Goal: Check status: Check status

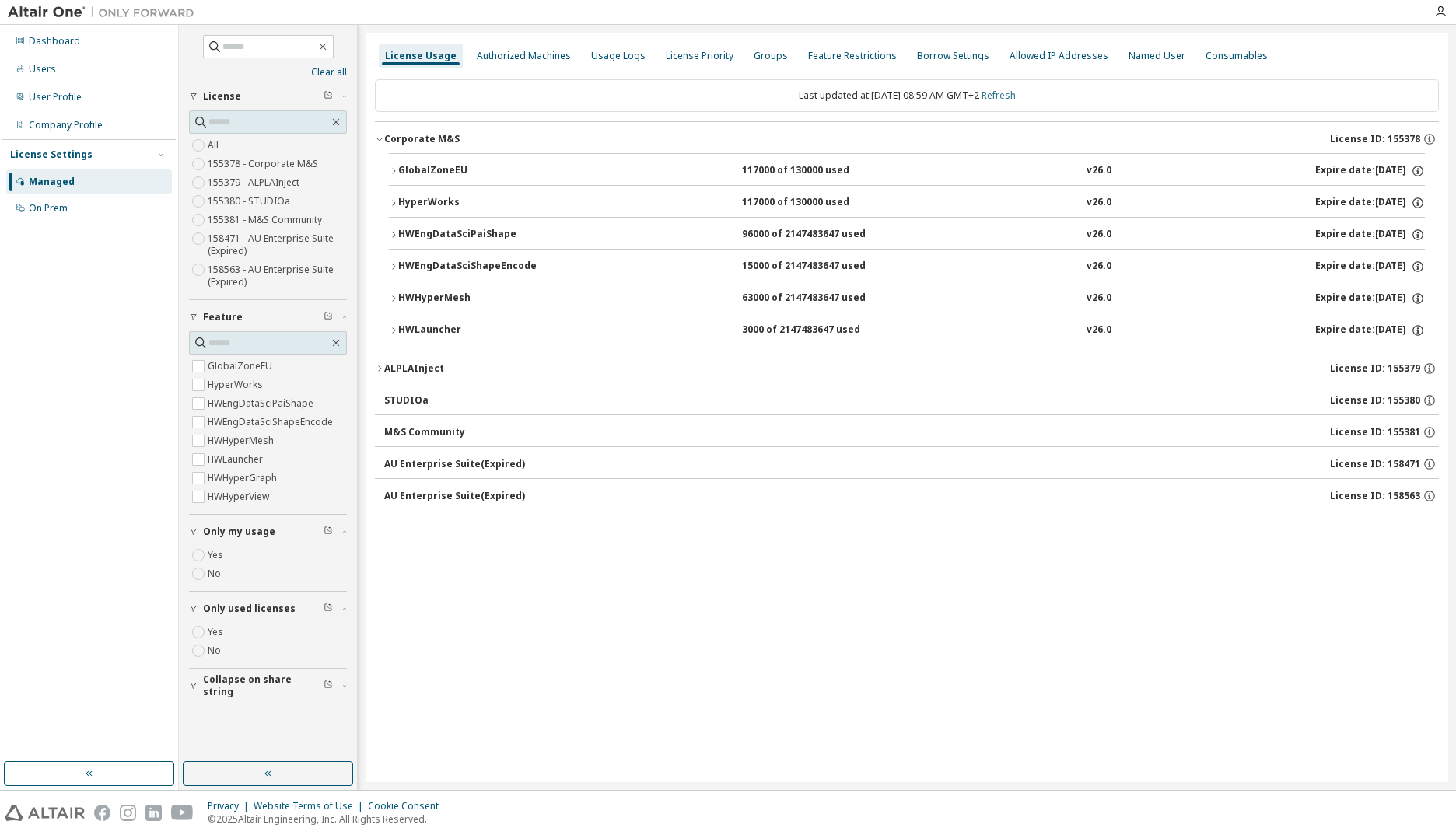
click at [1016, 92] on link "Refresh" at bounding box center [999, 95] width 34 height 13
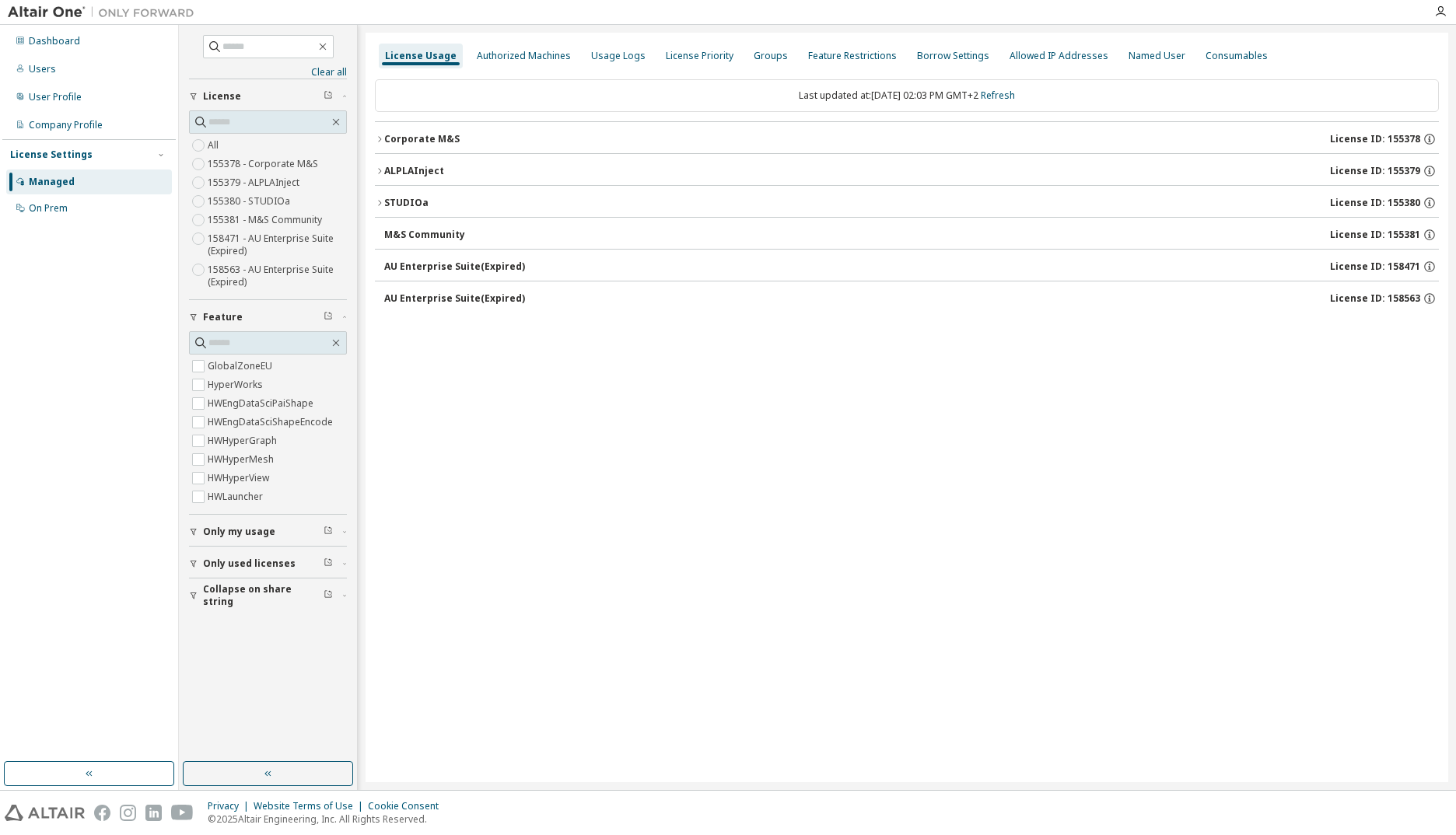
click at [444, 138] on div "Corporate M&S" at bounding box center [422, 139] width 75 height 13
click at [422, 138] on div "Corporate M&S" at bounding box center [422, 139] width 75 height 13
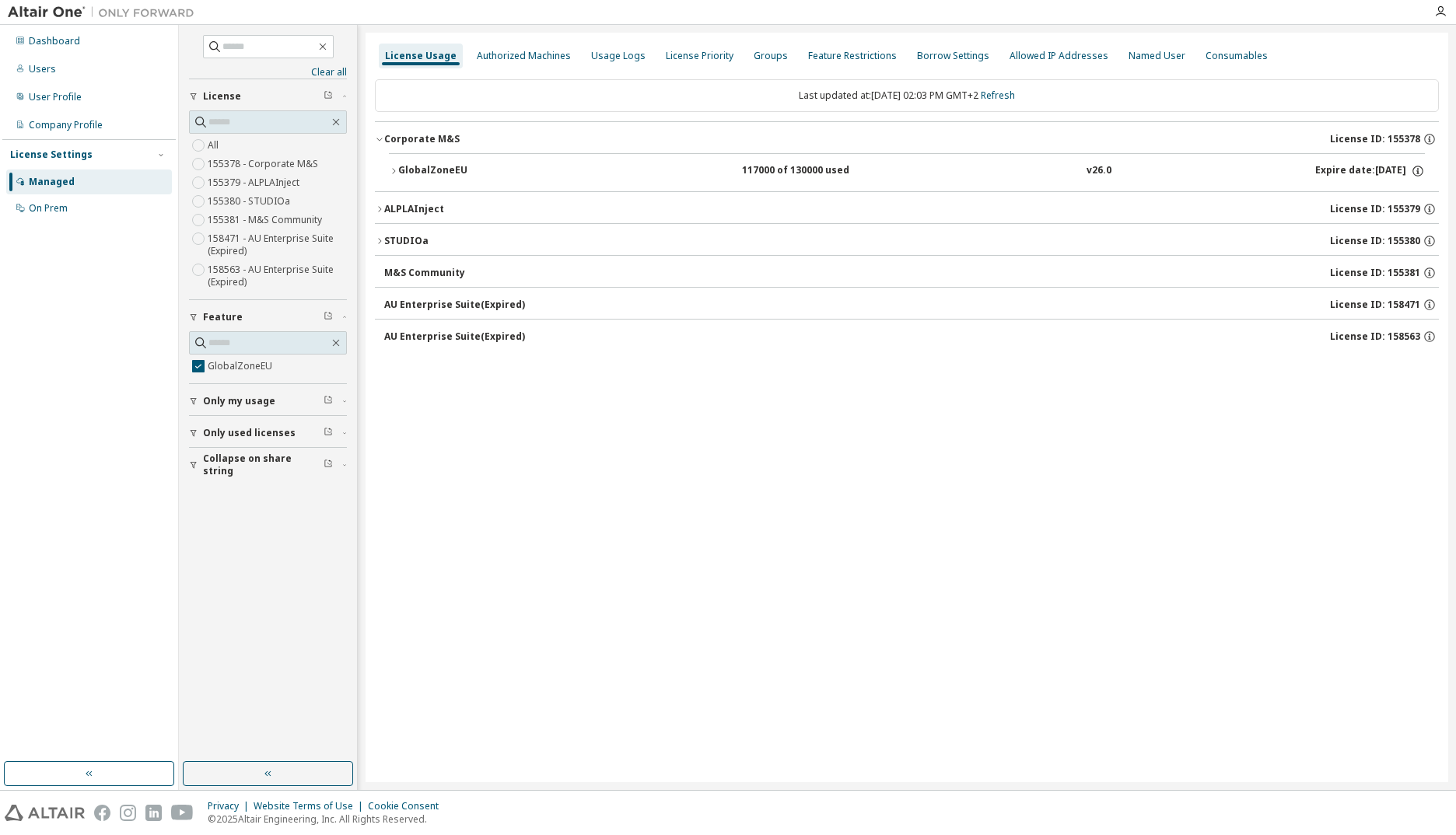
click at [490, 176] on div "GlobalZoneEU" at bounding box center [467, 171] width 140 height 14
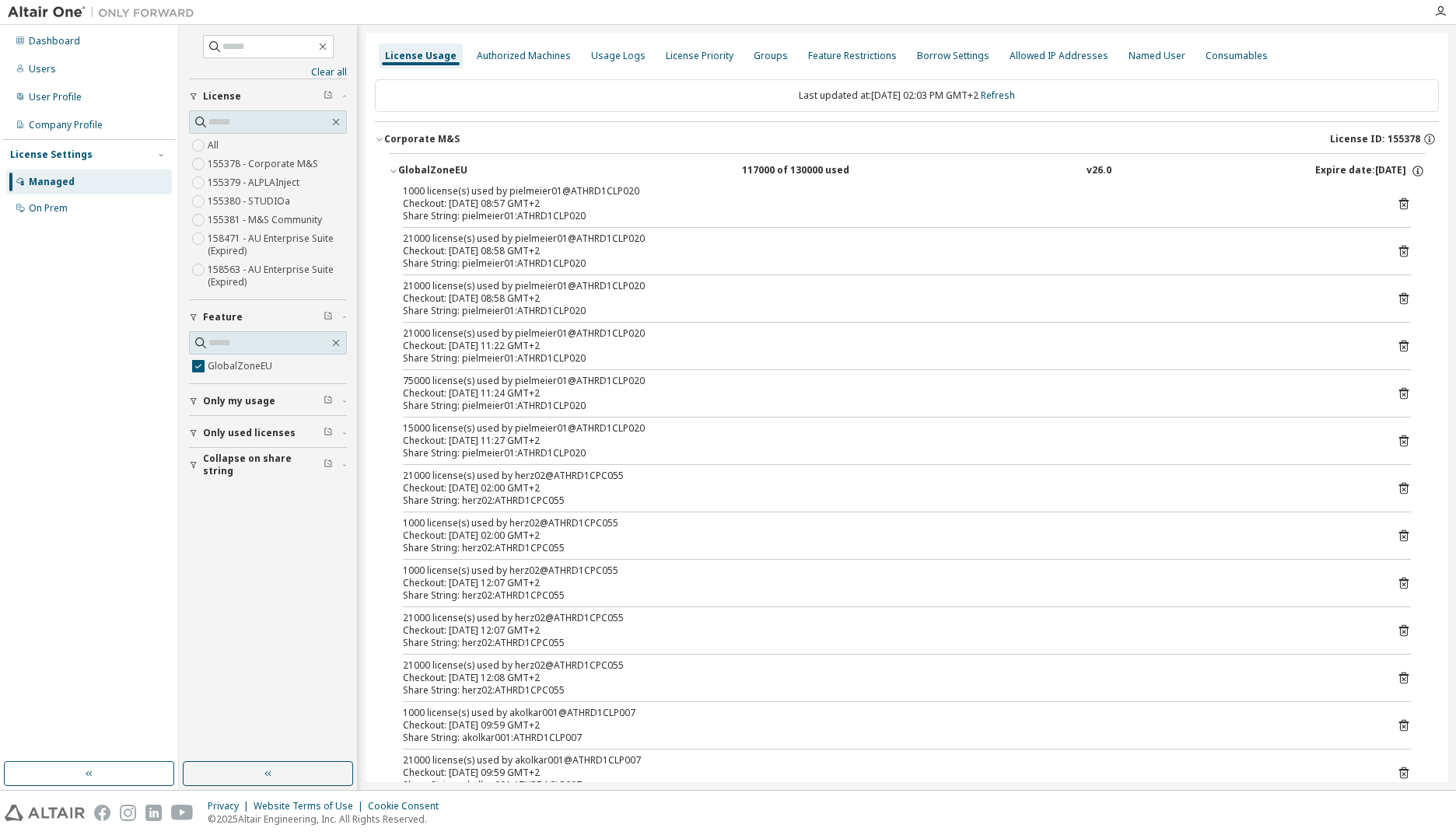
click at [395, 171] on icon "button" at bounding box center [393, 172] width 5 height 3
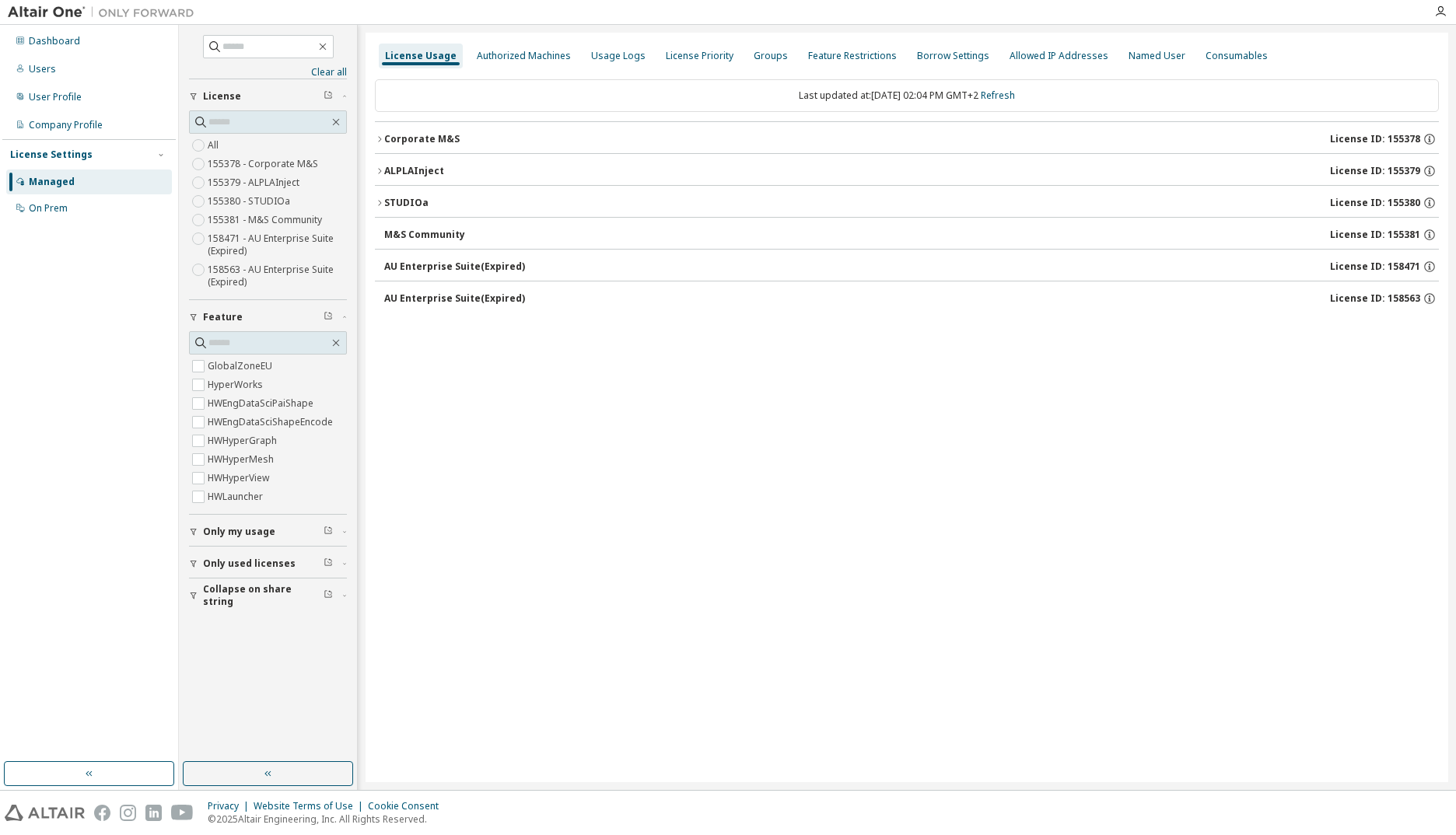
click at [224, 532] on span "Only my usage" at bounding box center [239, 532] width 72 height 13
click at [214, 609] on span "Only used licenses" at bounding box center [249, 609] width 92 height 13
click at [391, 138] on div "Corporate M&S" at bounding box center [422, 139] width 75 height 13
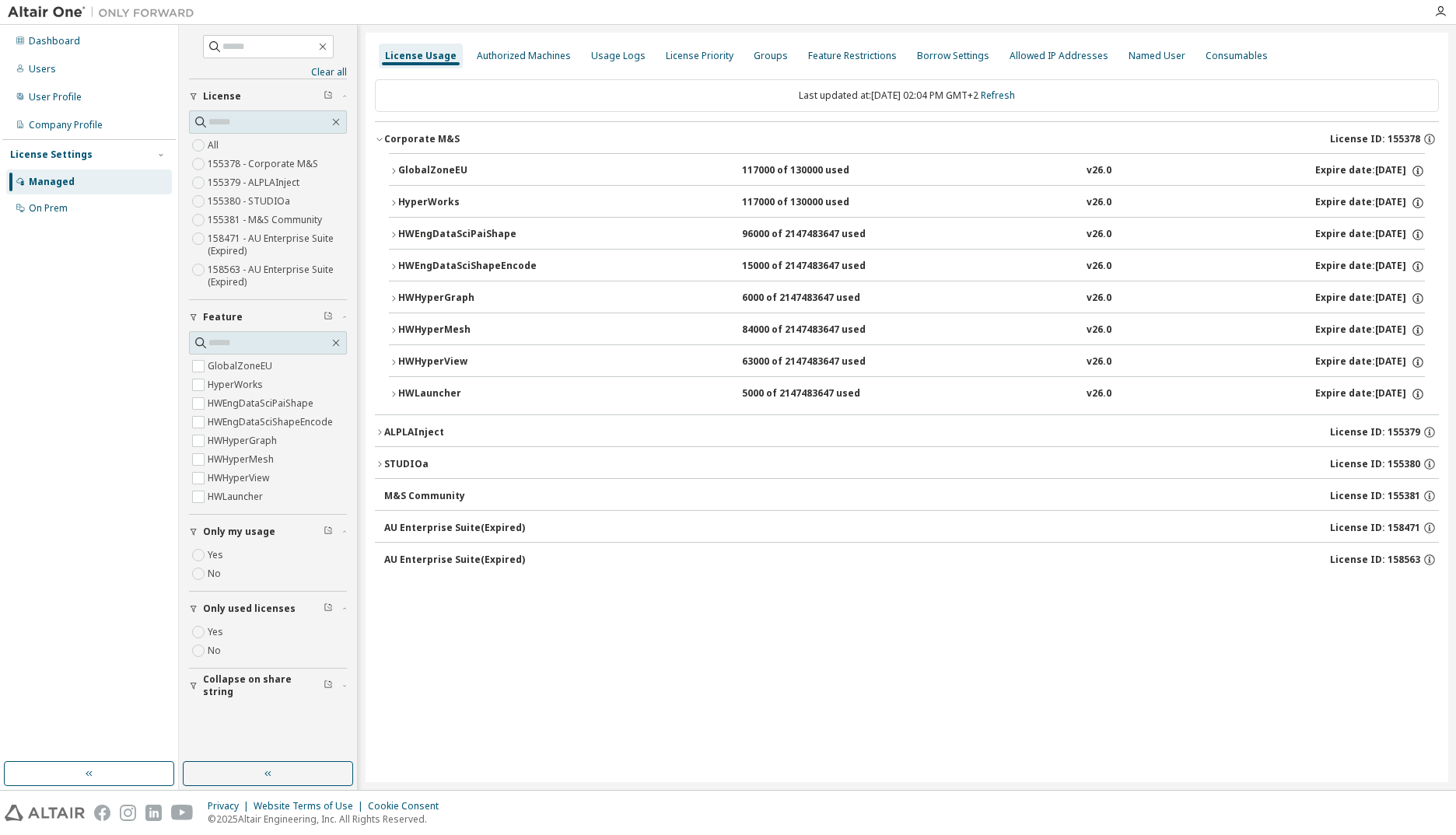
click at [390, 203] on icon "button" at bounding box center [393, 203] width 9 height 9
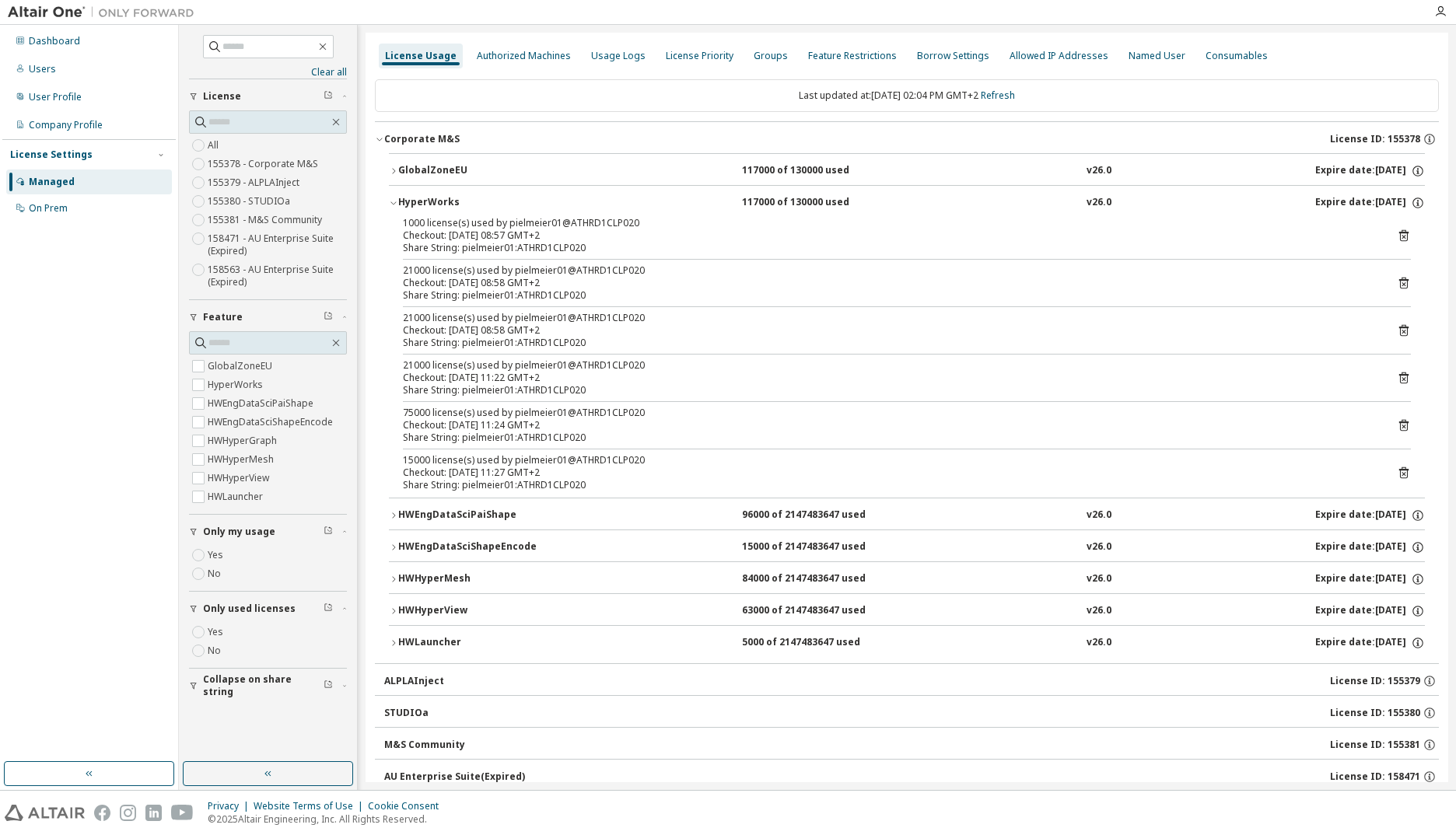
click at [389, 175] on icon "button" at bounding box center [393, 171] width 9 height 9
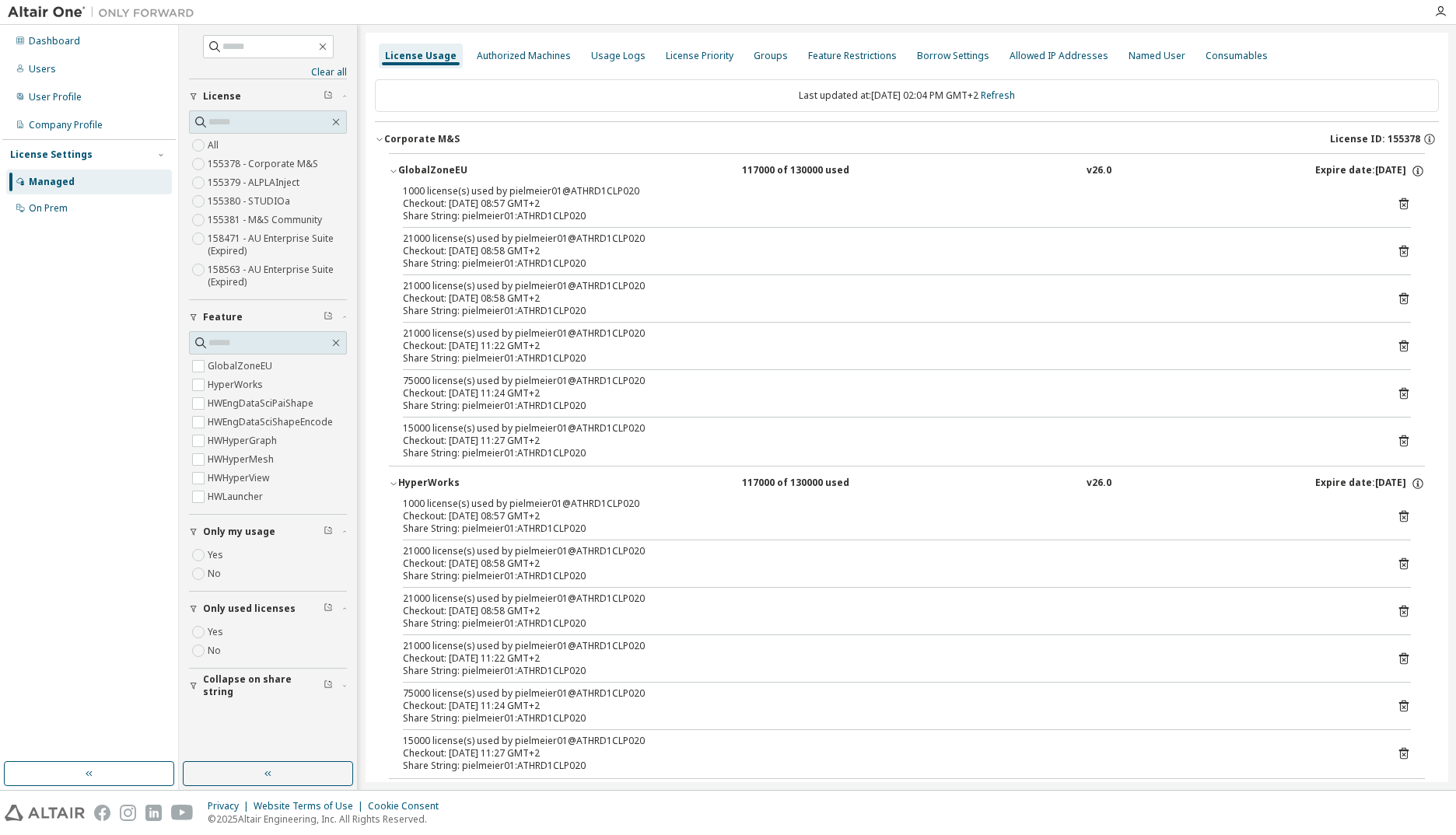
click at [390, 173] on icon "button" at bounding box center [393, 171] width 9 height 9
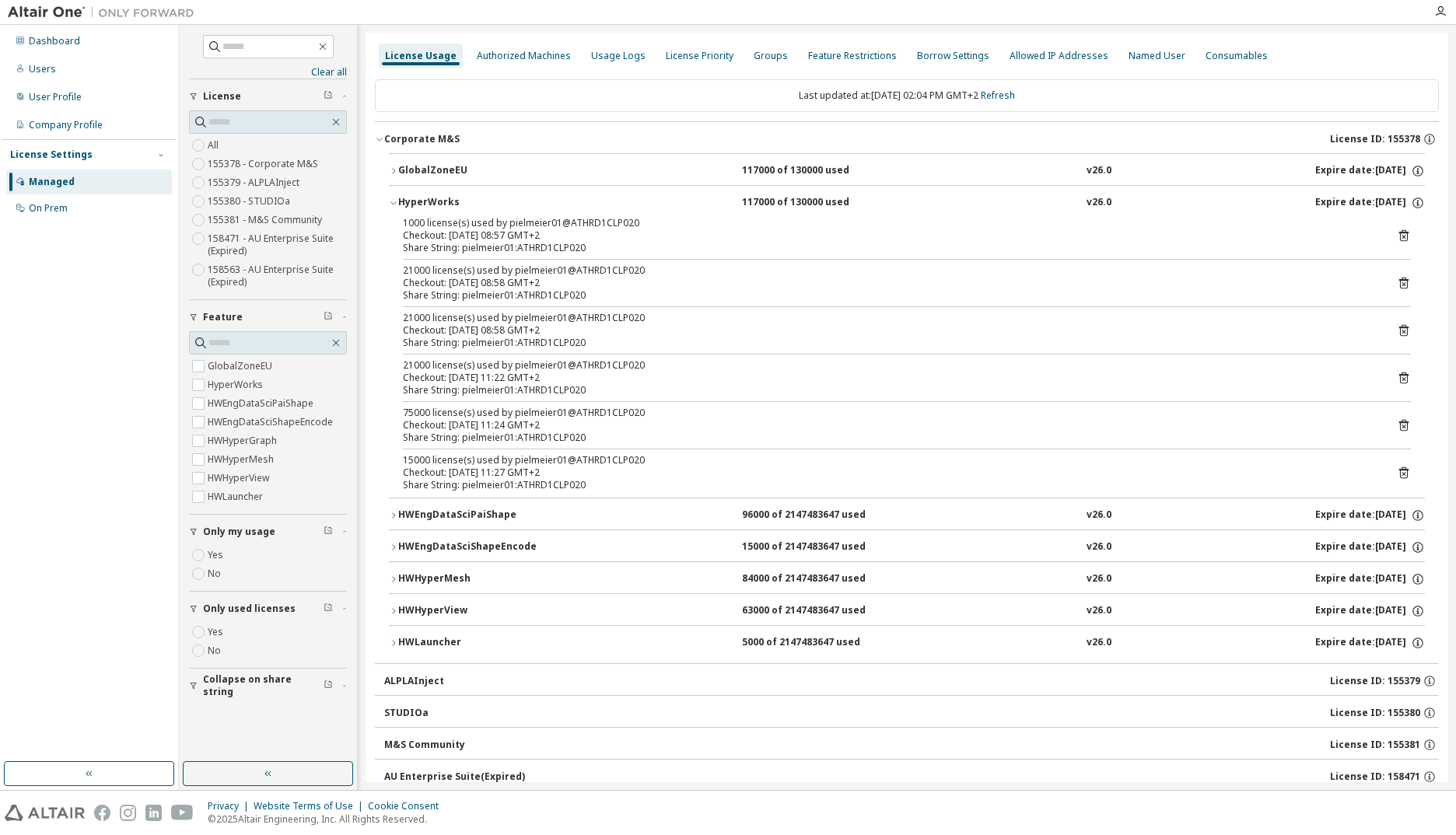
click at [392, 207] on icon "button" at bounding box center [393, 203] width 9 height 9
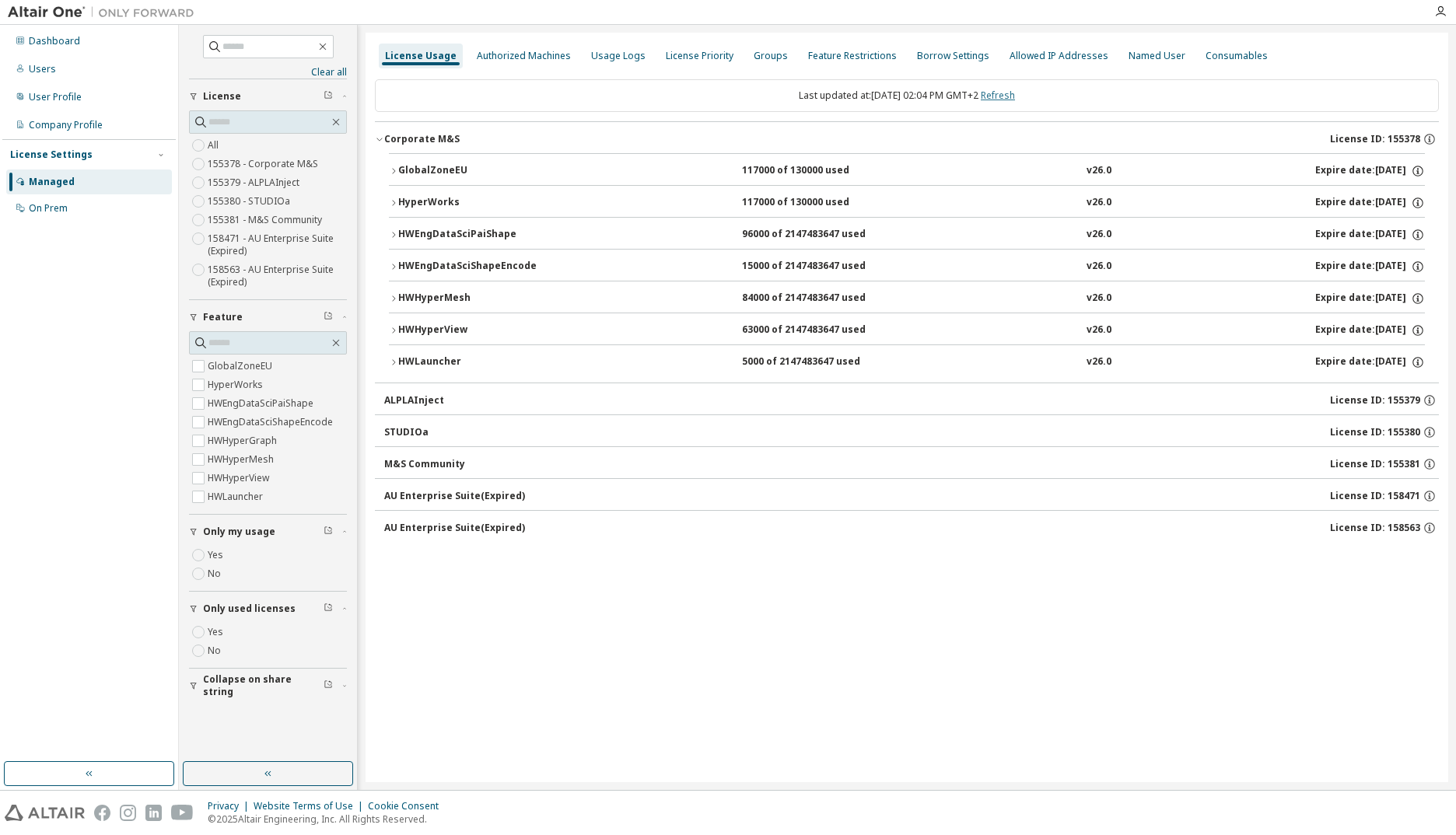
click at [1013, 94] on link "Refresh" at bounding box center [998, 95] width 34 height 13
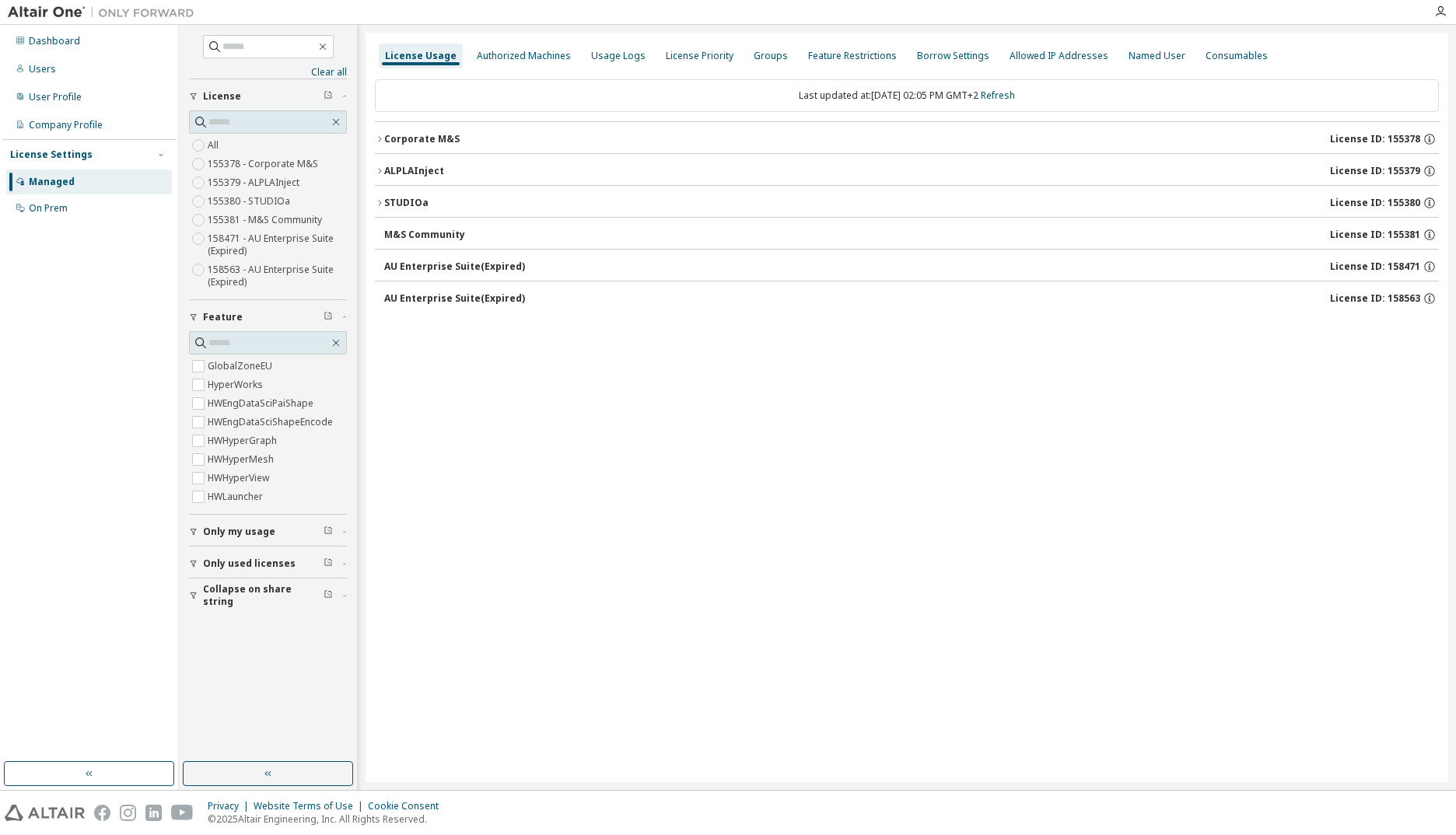
click at [416, 144] on div "Corporate M&S" at bounding box center [422, 139] width 75 height 13
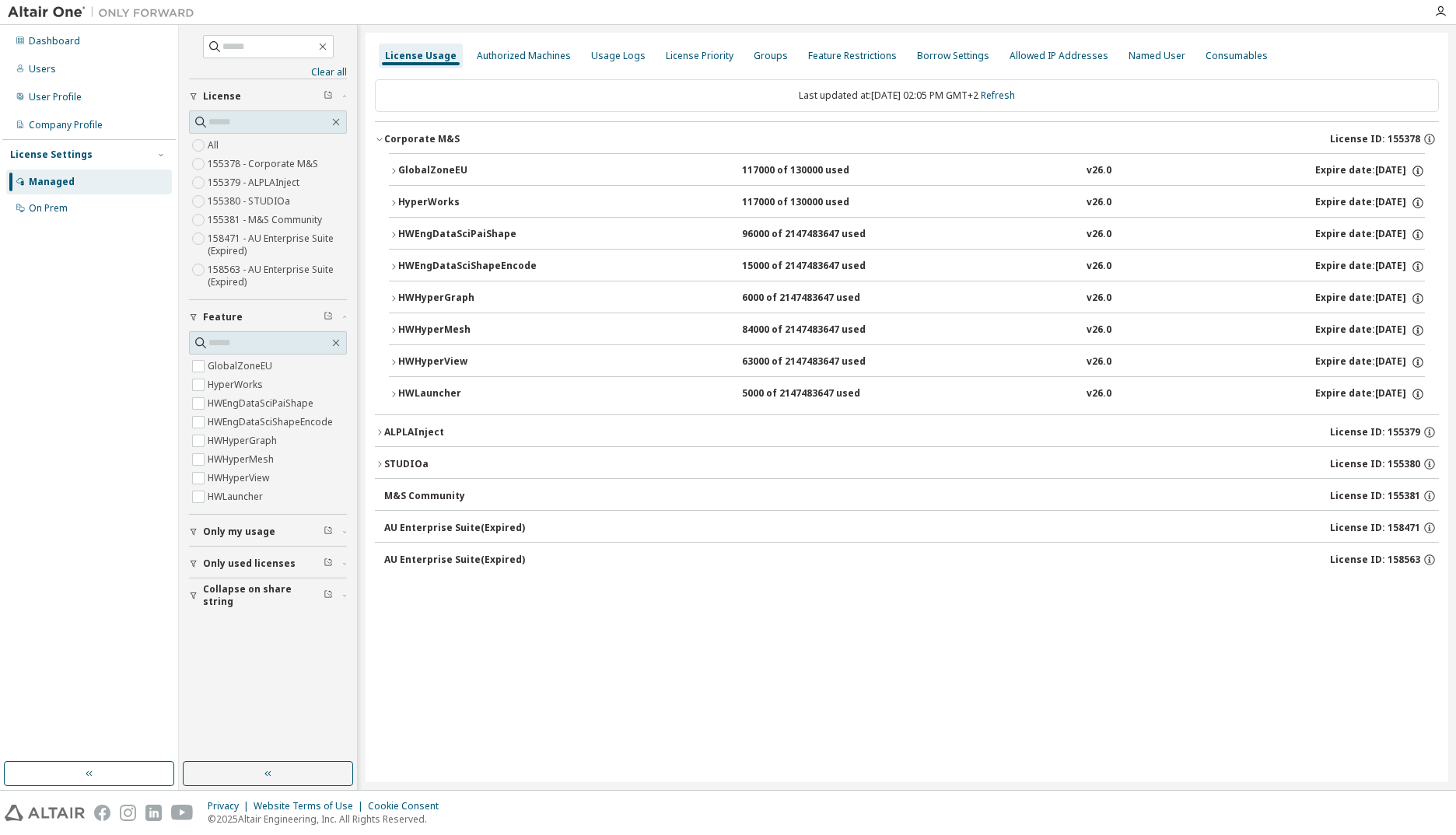
click at [420, 168] on div "GlobalZoneEU" at bounding box center [467, 171] width 140 height 14
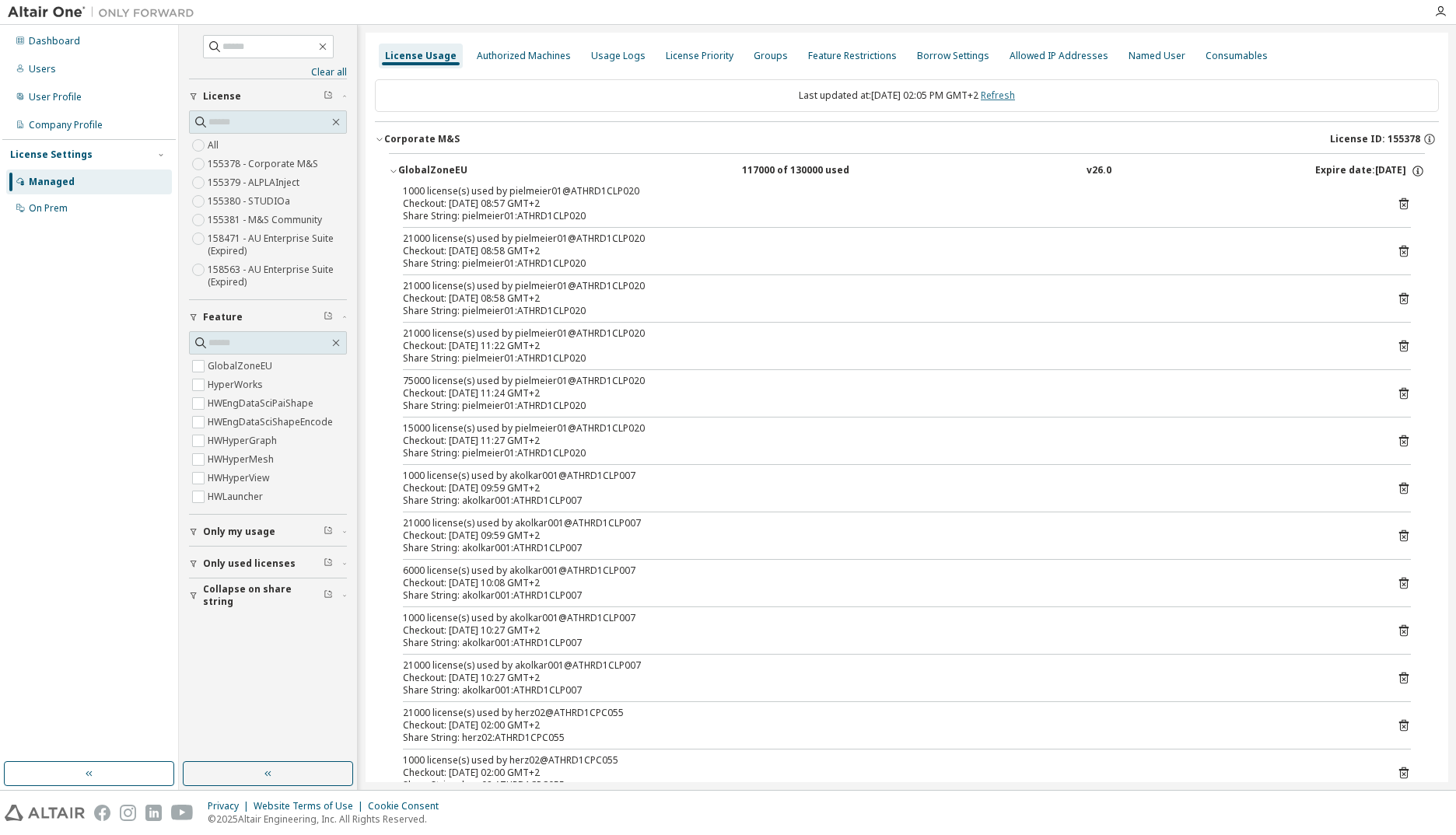
click at [1014, 95] on link "Refresh" at bounding box center [998, 95] width 34 height 13
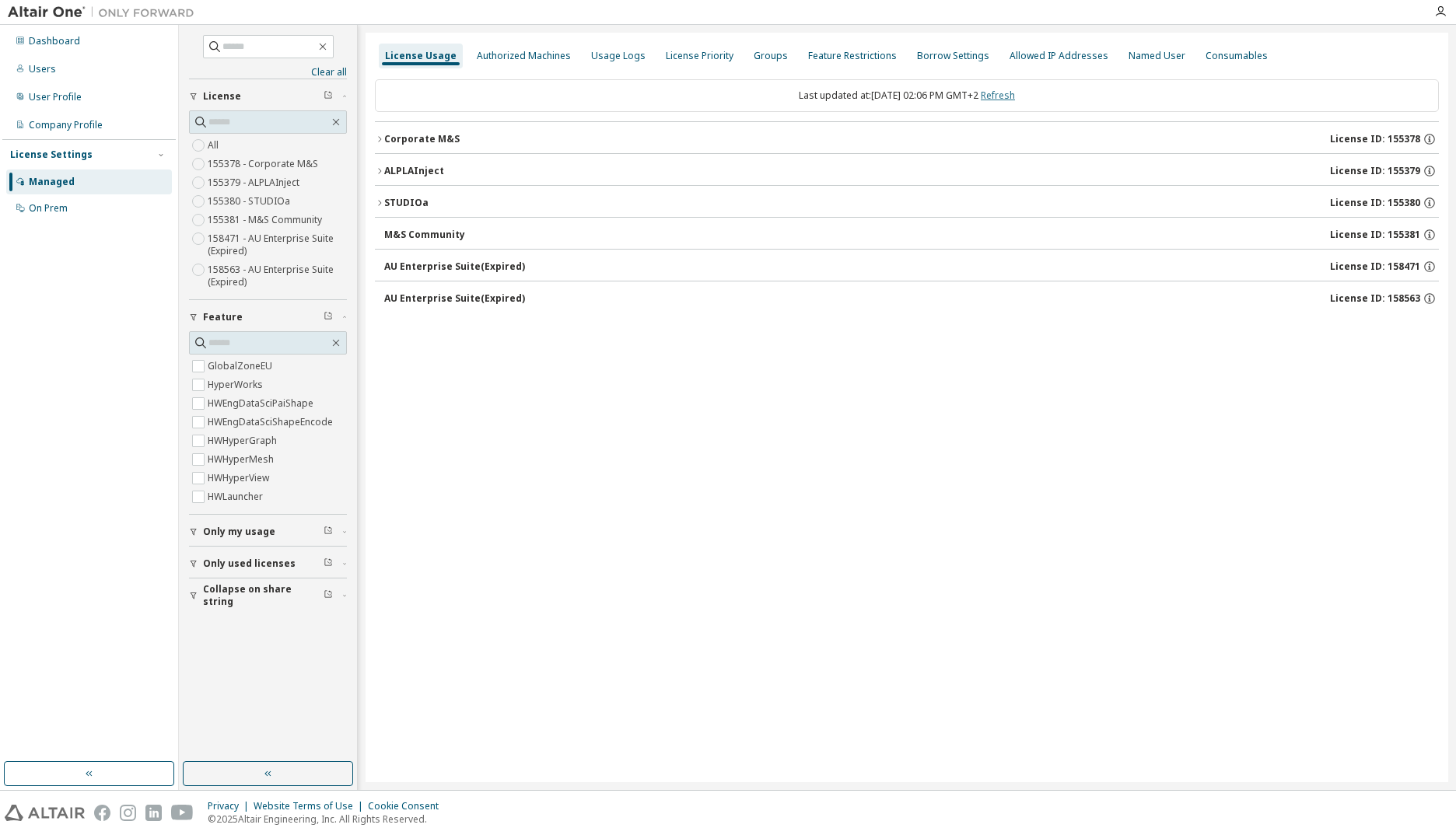
click at [1014, 95] on link "Refresh" at bounding box center [998, 95] width 34 height 13
click at [442, 137] on div "Corporate M&S" at bounding box center [422, 139] width 75 height 13
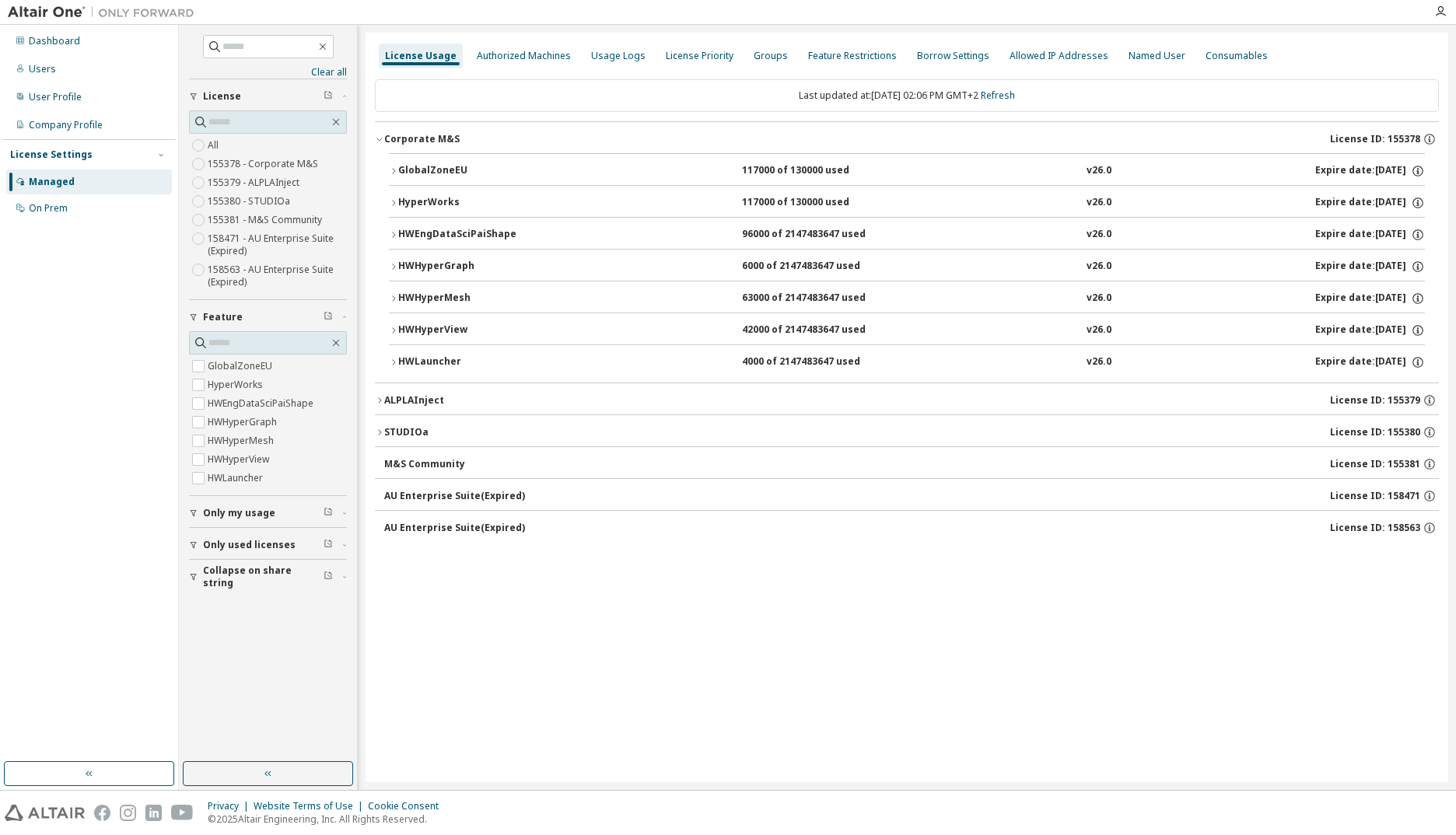
click at [435, 162] on button "GlobalZoneEU 117000 of 130000 used v26.0 Expire date: [DATE]" at bounding box center [906, 171] width 1036 height 34
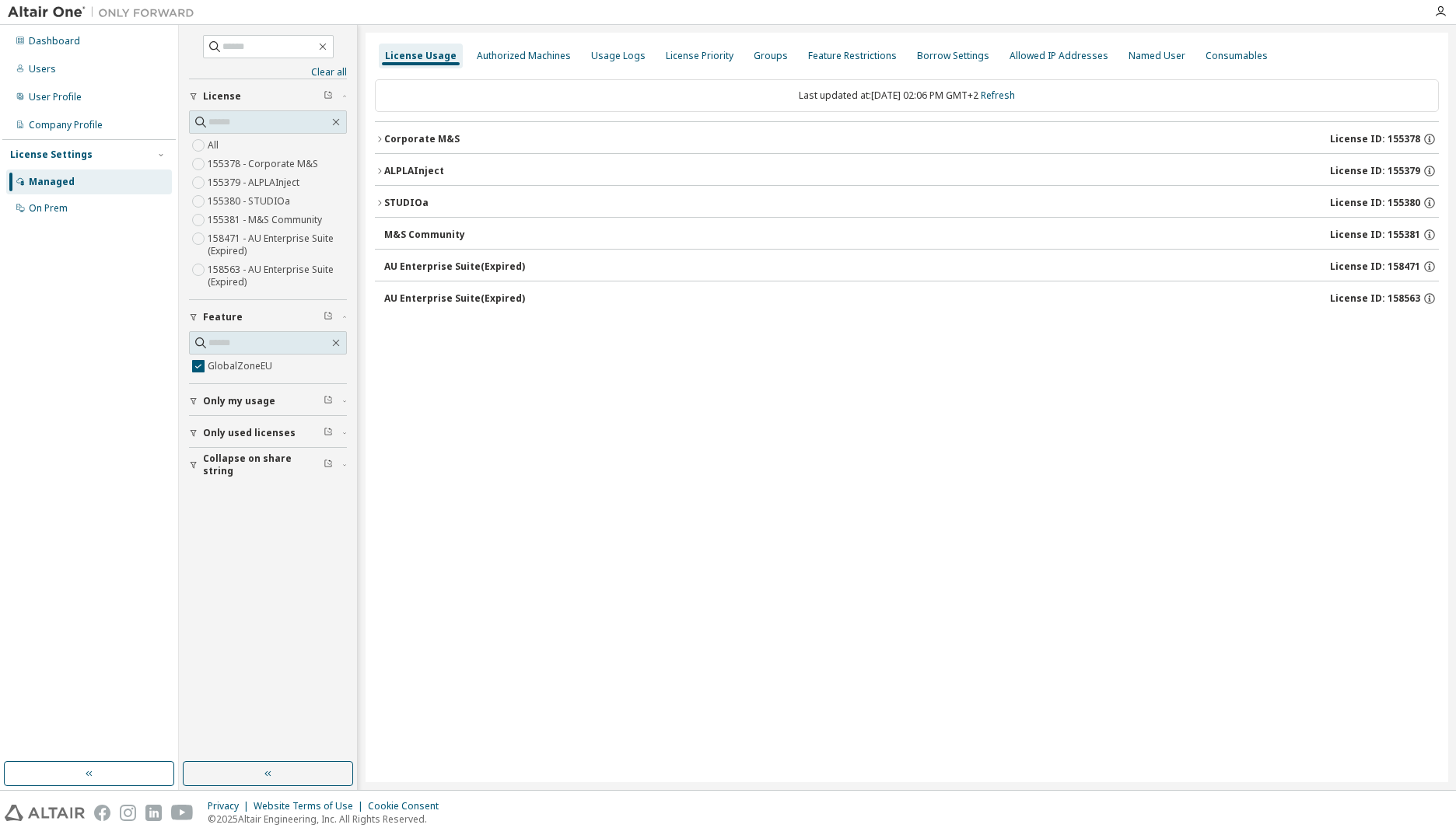
click at [191, 518] on div "Clear all Collapse on share string Only used licenses Only my usage Feature Glo…" at bounding box center [267, 393] width 173 height 733
click at [188, 472] on div "Clear all Collapse on share string Only used licenses Only my usage Feature Glo…" at bounding box center [267, 393] width 173 height 733
click at [189, 471] on button "Collapse on share string" at bounding box center [268, 465] width 157 height 34
click at [193, 463] on icon "button" at bounding box center [194, 465] width 9 height 9
click at [193, 465] on icon "button" at bounding box center [193, 466] width 6 height 7
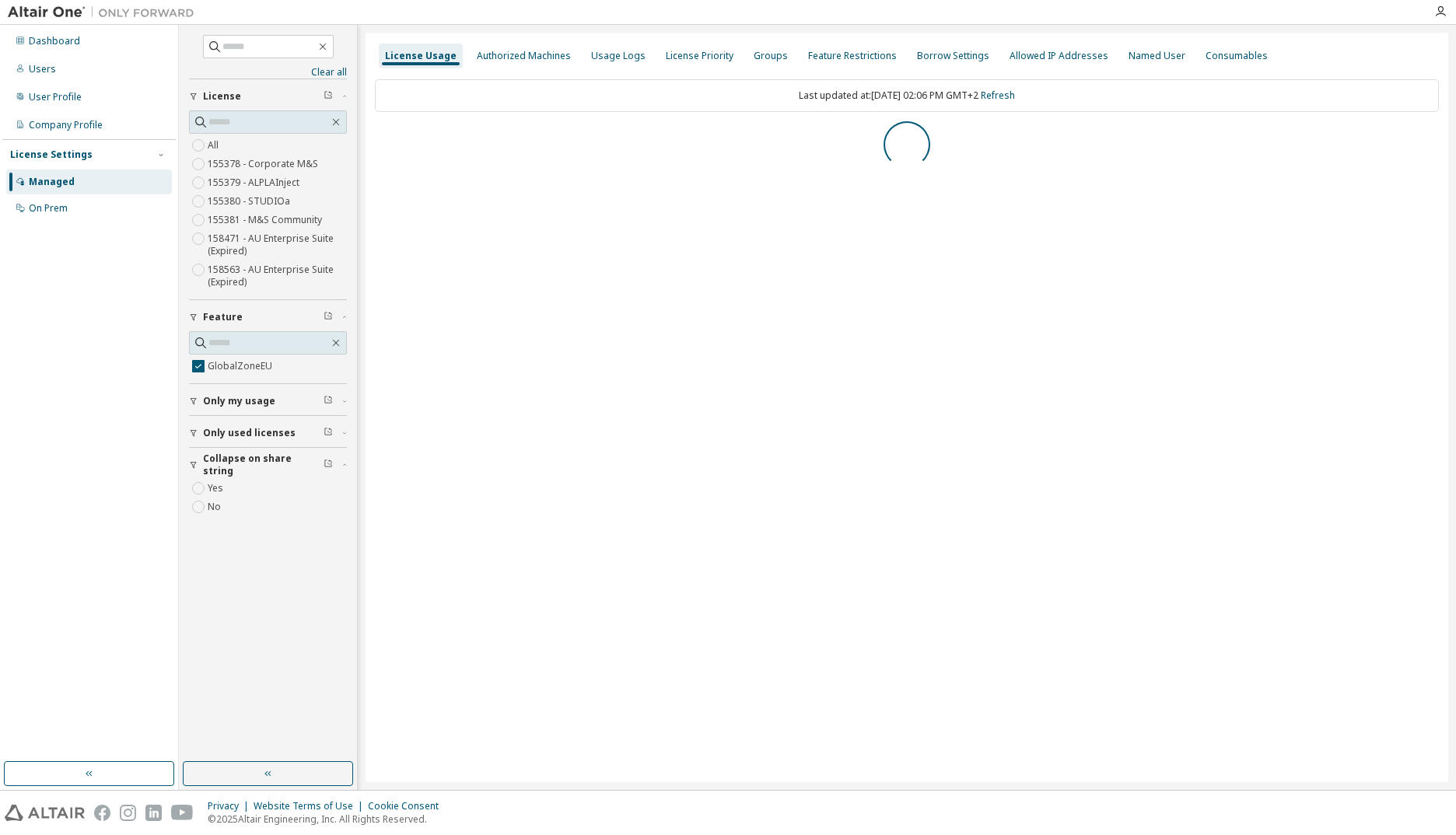
click at [189, 431] on icon "button" at bounding box center [194, 433] width 9 height 9
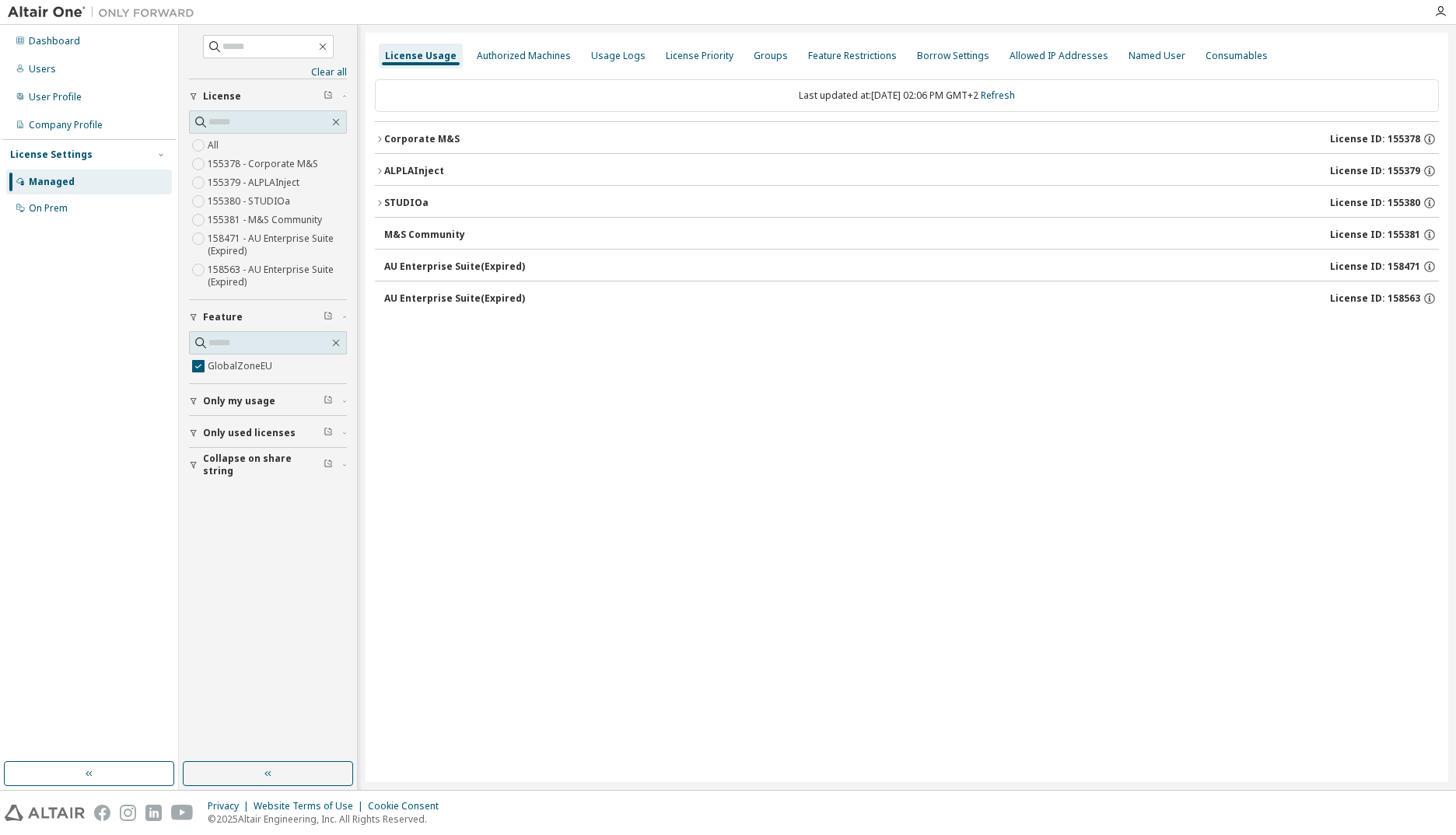
click at [188, 430] on div "Clear all Collapse on share string Only used licenses Only my usage Feature Glo…" at bounding box center [267, 393] width 173 height 733
click at [193, 438] on button "Only used licenses" at bounding box center [268, 433] width 157 height 34
click at [194, 397] on icon "button" at bounding box center [194, 401] width 9 height 9
click at [475, 146] on div "Corporate M&S License ID: 155378" at bounding box center [911, 139] width 1055 height 14
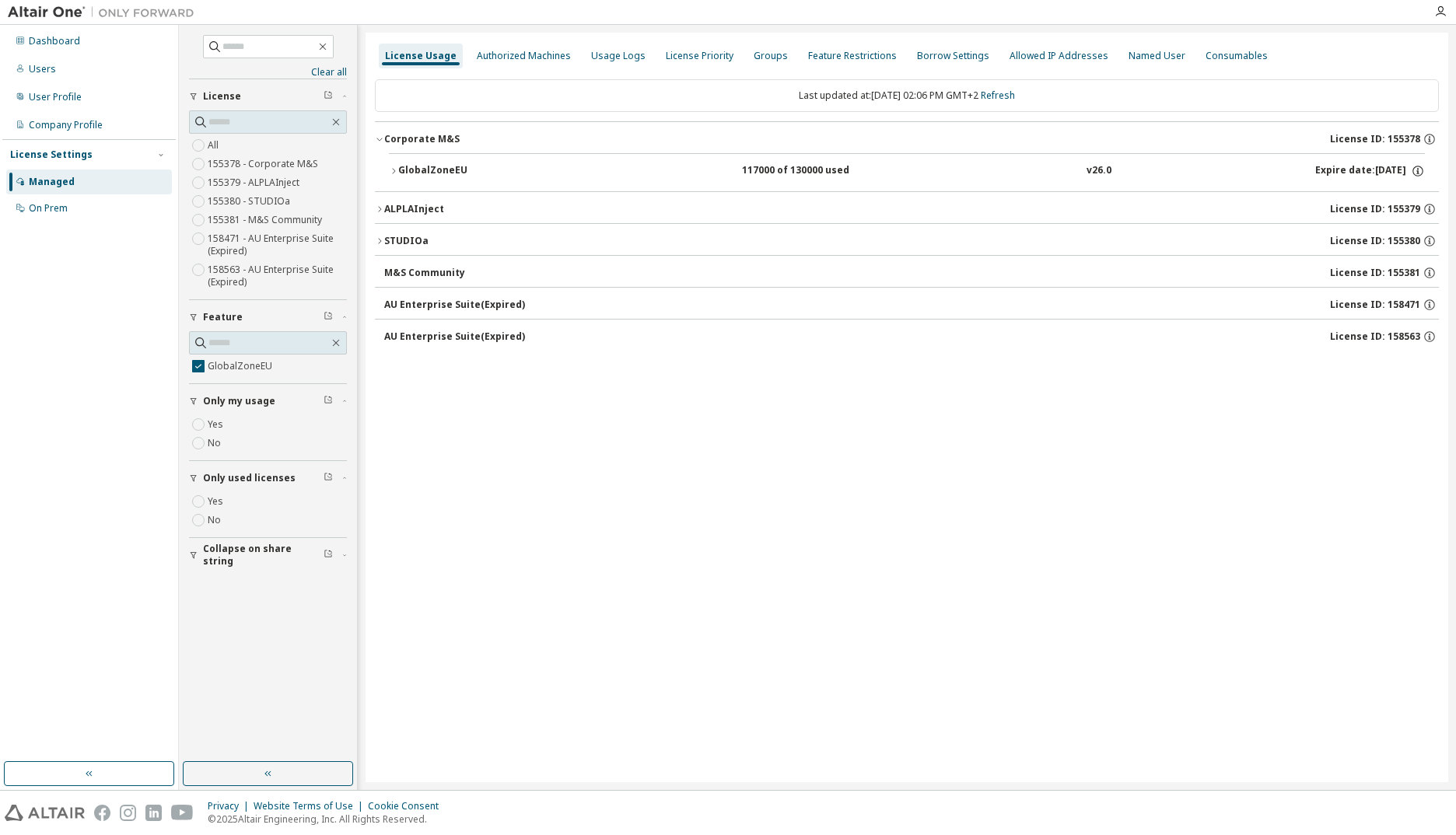
click at [471, 158] on button "GlobalZoneEU 117000 of 130000 used v26.0 Expire date: [DATE]" at bounding box center [906, 171] width 1036 height 34
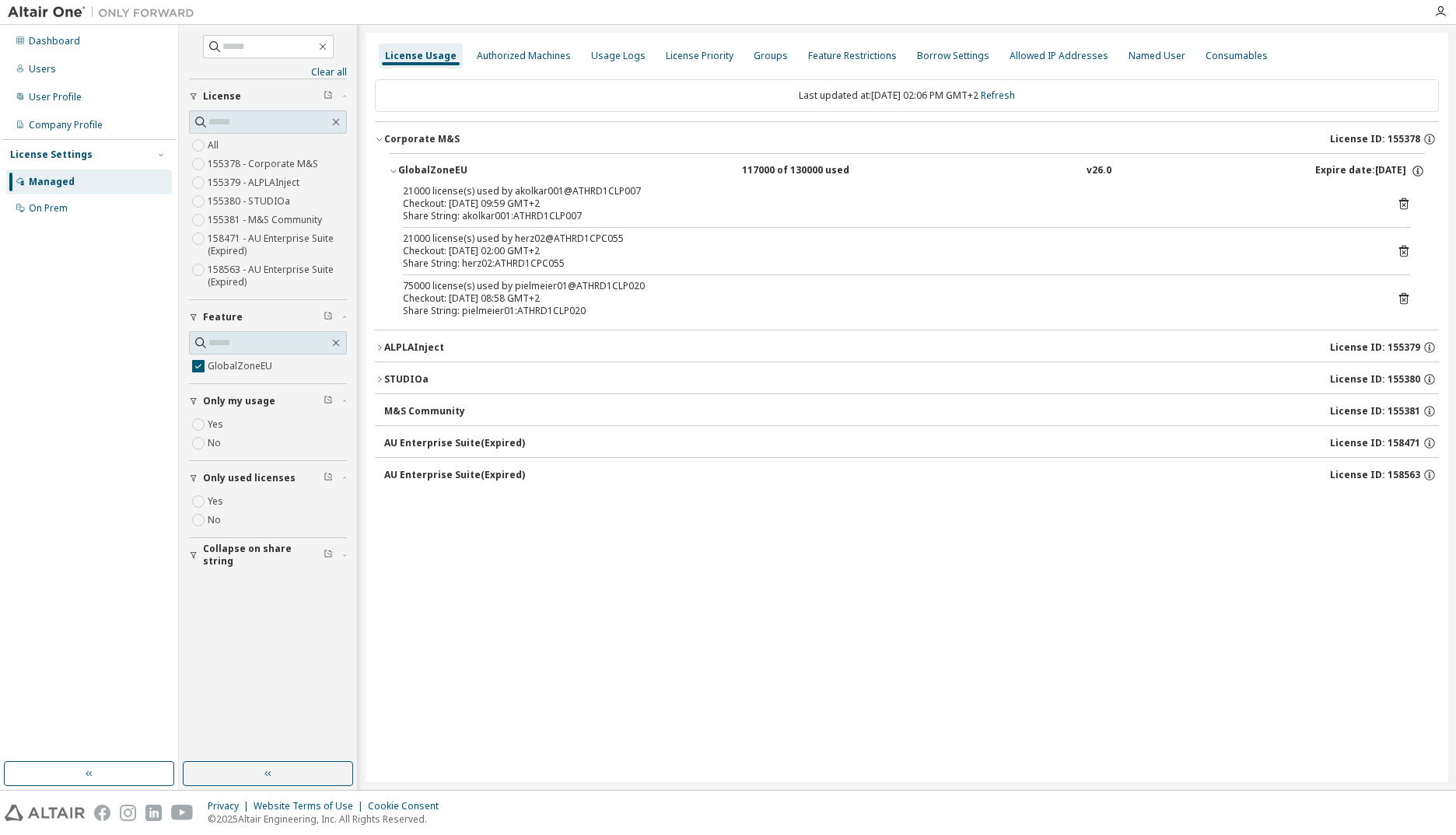
click at [1025, 103] on div "Last updated at: [DATE] 02:06 PM GMT+2 Refresh" at bounding box center [907, 95] width 1064 height 33
drag, startPoint x: 1034, startPoint y: 90, endPoint x: 1020, endPoint y: 96, distance: 15.2
click at [1015, 92] on link "Refresh" at bounding box center [998, 95] width 34 height 13
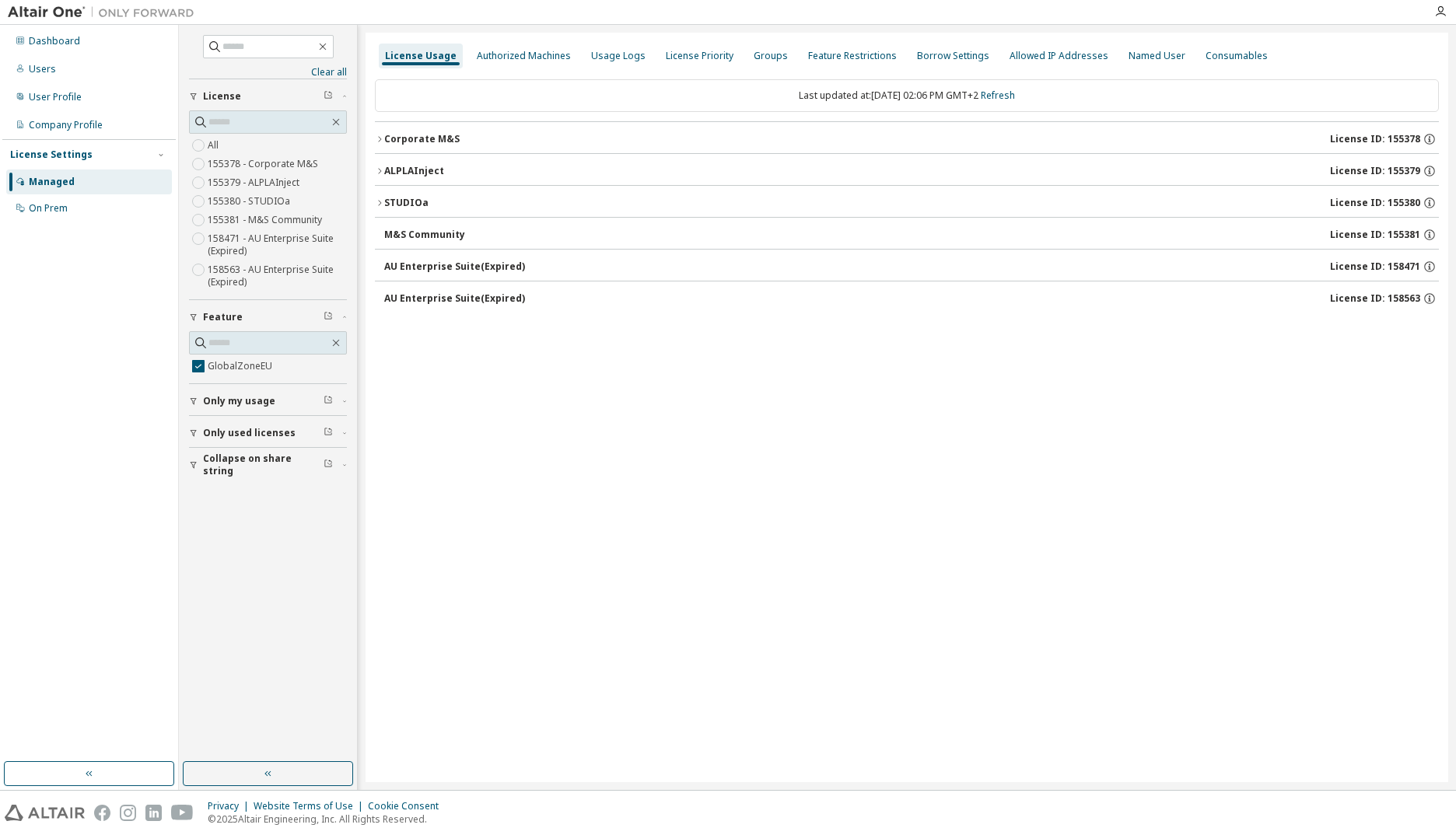
click at [434, 136] on div "Corporate M&S" at bounding box center [422, 139] width 75 height 13
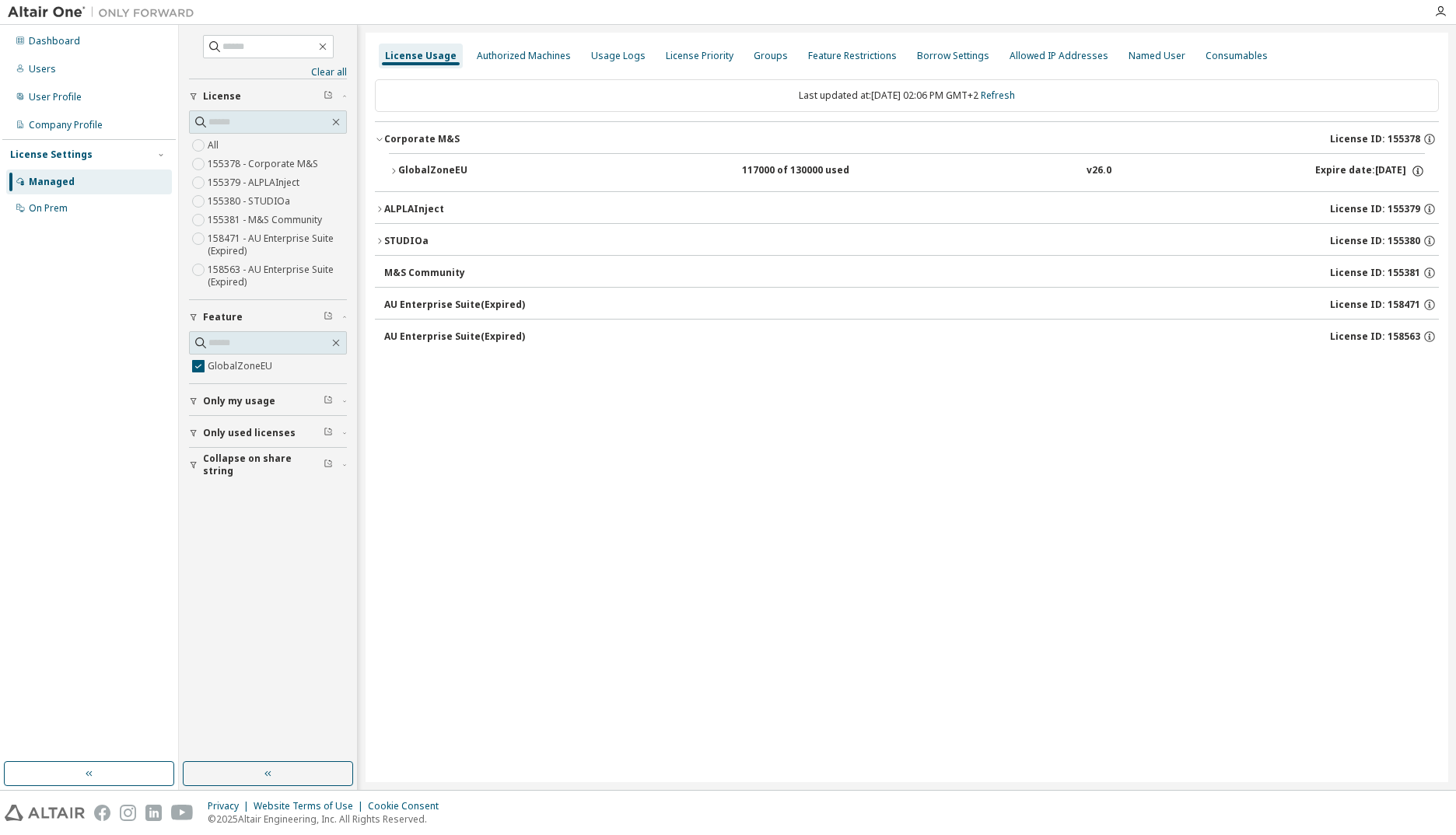
click at [427, 167] on div "GlobalZoneEU" at bounding box center [467, 171] width 140 height 14
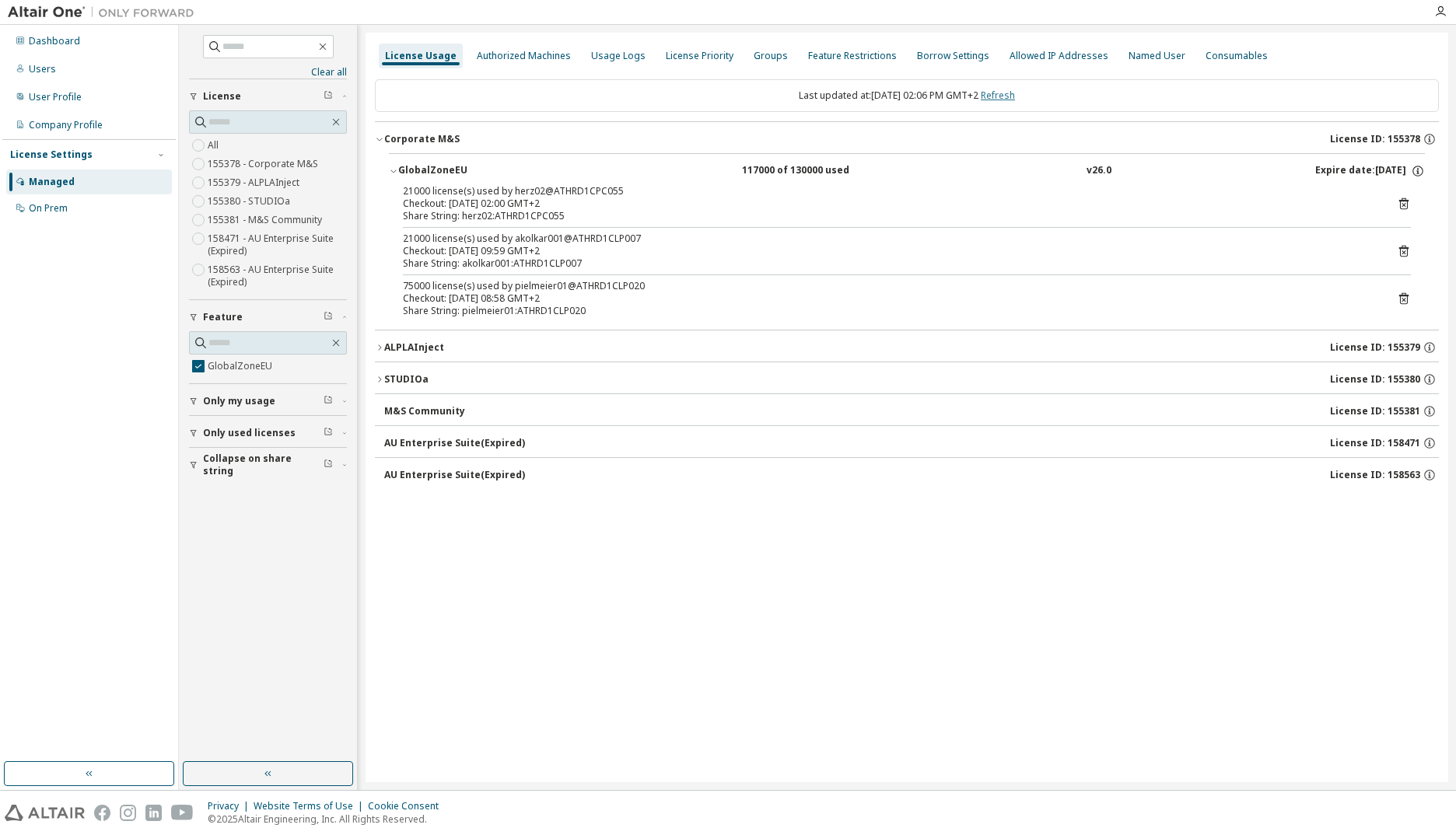
click at [1015, 101] on link "Refresh" at bounding box center [998, 95] width 34 height 13
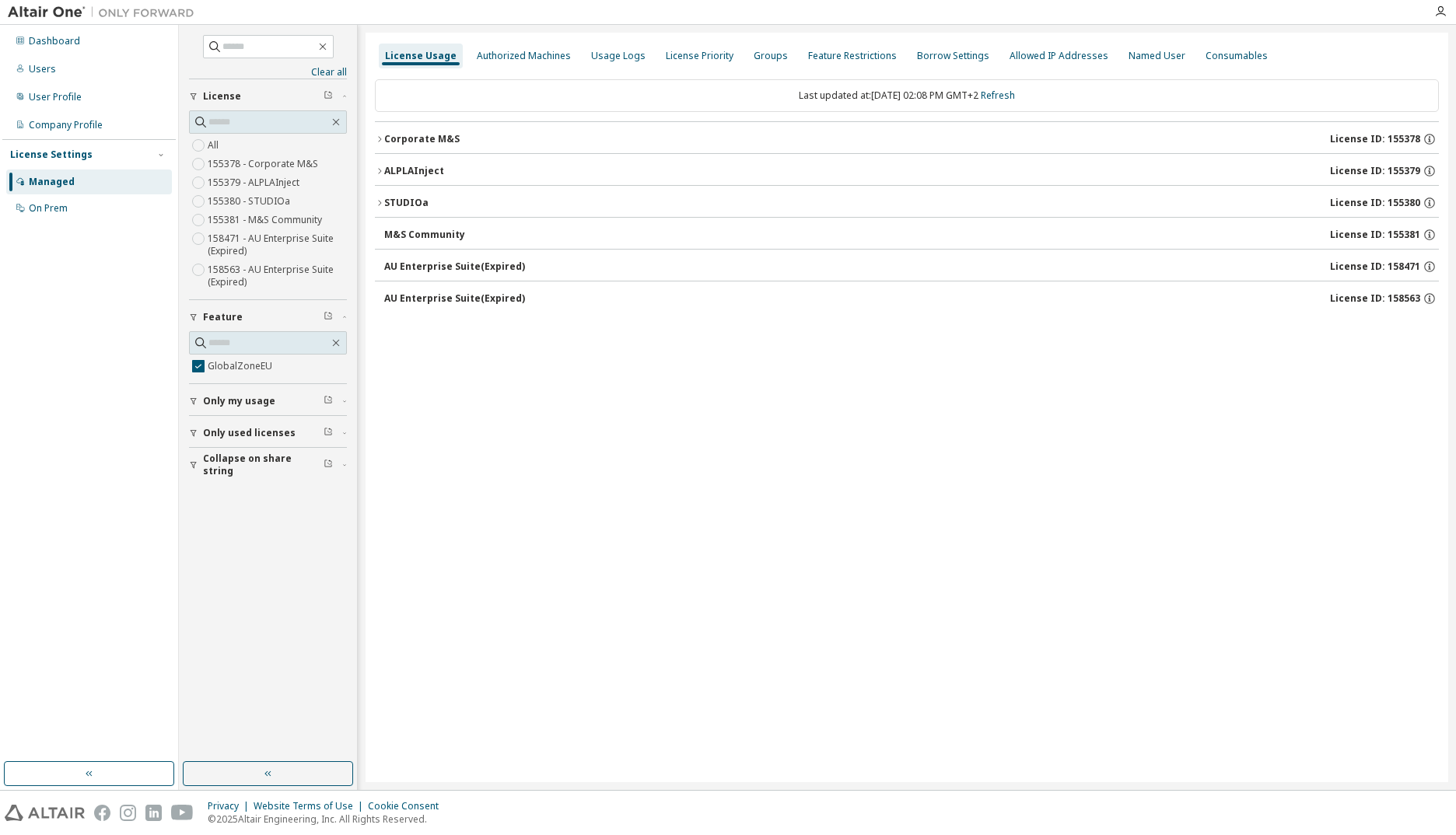
click at [425, 139] on div "Corporate M&S" at bounding box center [422, 139] width 75 height 13
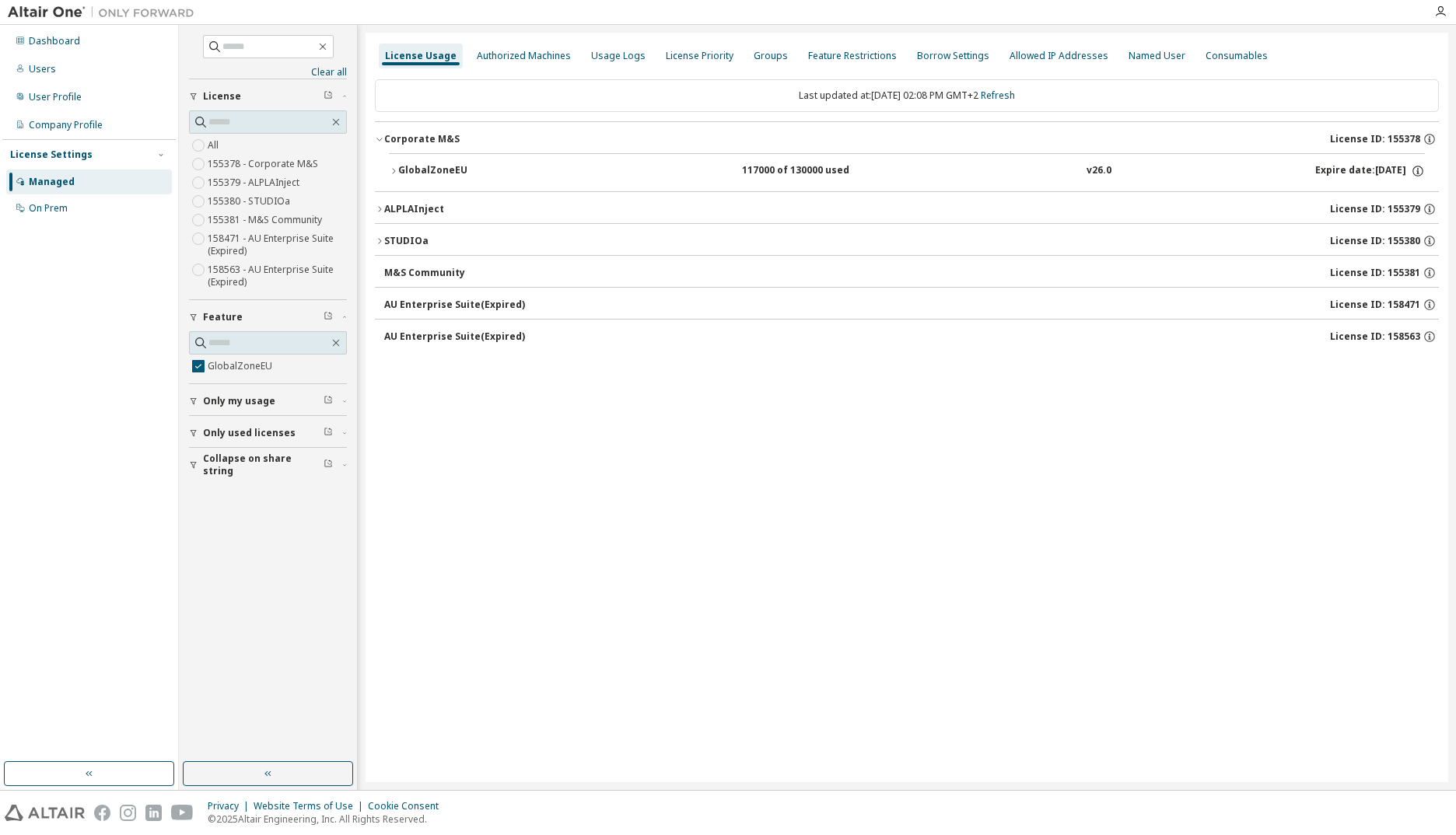
click at [436, 161] on button "GlobalZoneEU 117000 of 130000 used v26.0 Expire date: [DATE]" at bounding box center [906, 171] width 1036 height 34
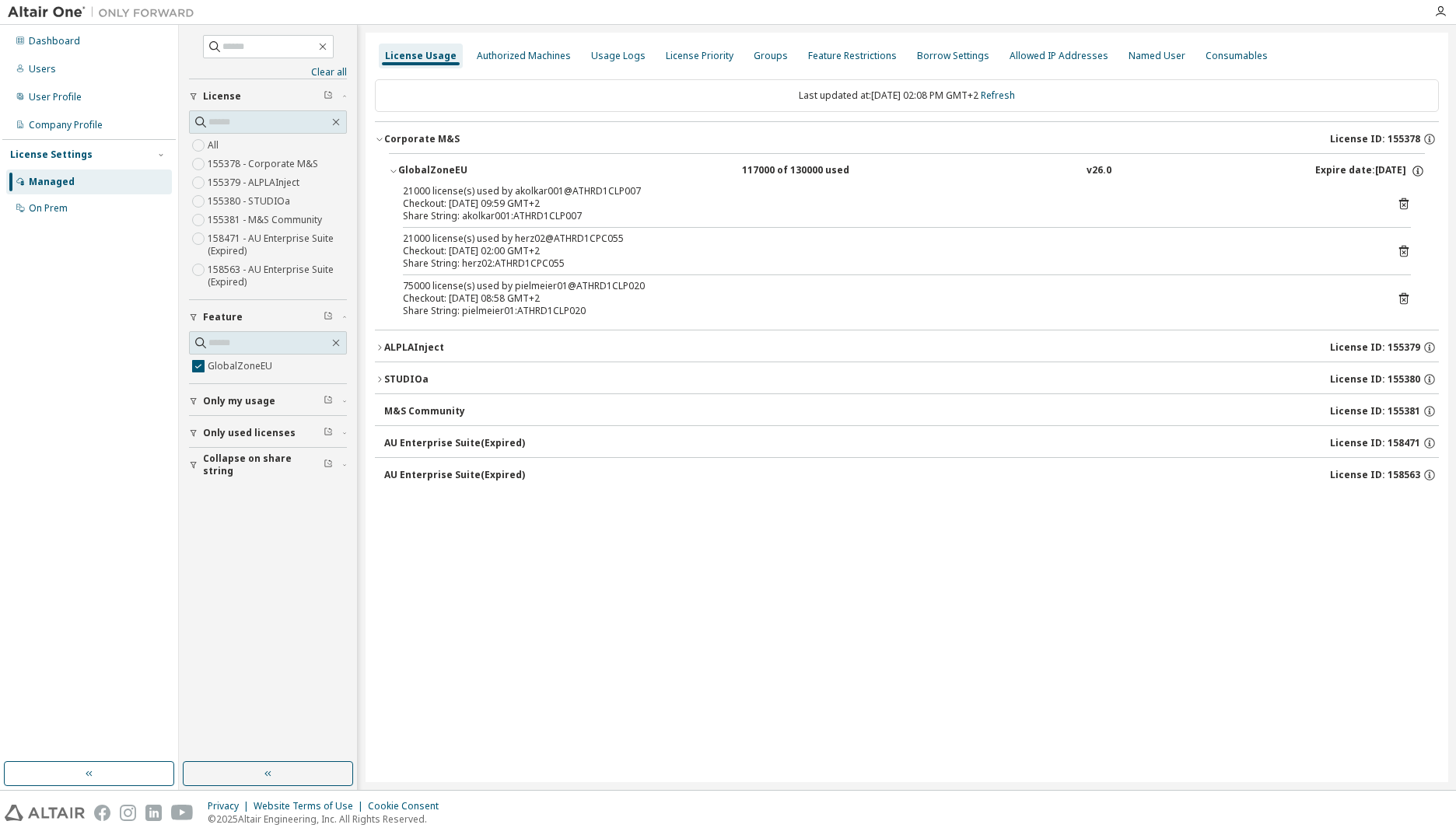
click at [1117, 592] on div "License Usage Authorized Machines Usage Logs License Priority Groups Feature Re…" at bounding box center [906, 407] width 1082 height 750
click at [1012, 92] on link "Refresh" at bounding box center [998, 95] width 34 height 13
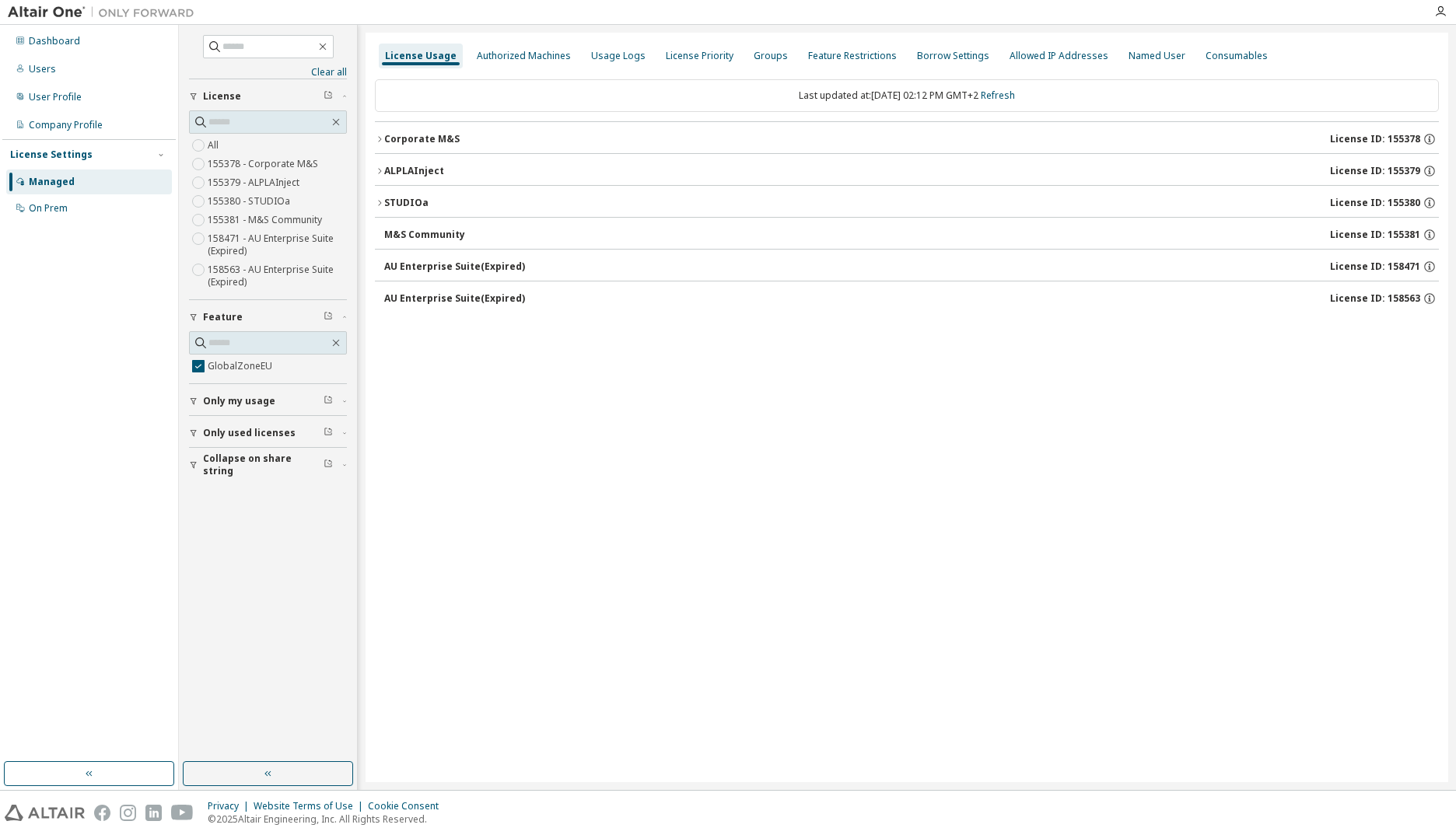
click at [430, 141] on div "Corporate M&S" at bounding box center [422, 139] width 75 height 13
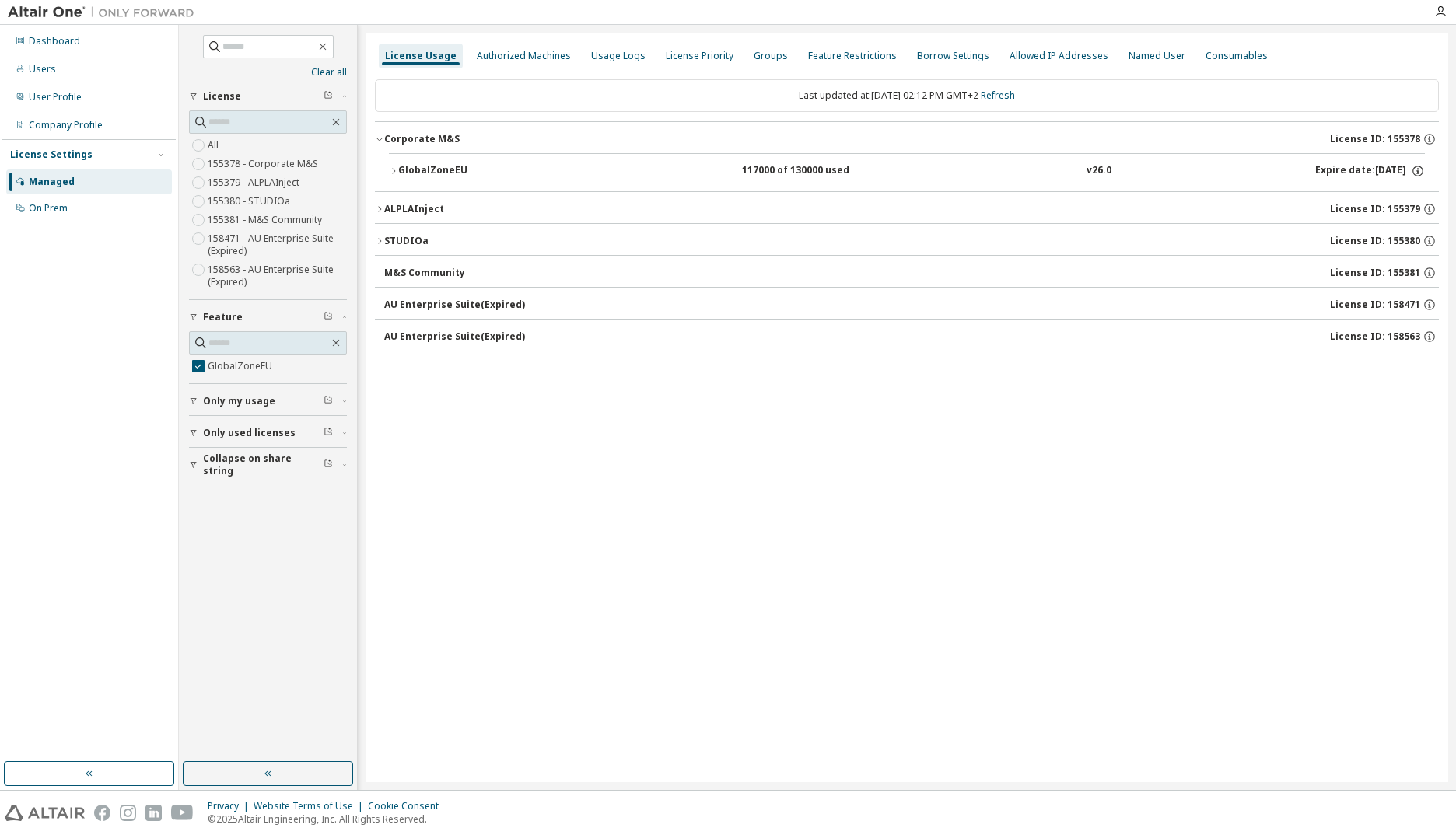
click at [427, 168] on div "GlobalZoneEU" at bounding box center [467, 171] width 140 height 14
